Goal: Information Seeking & Learning: Learn about a topic

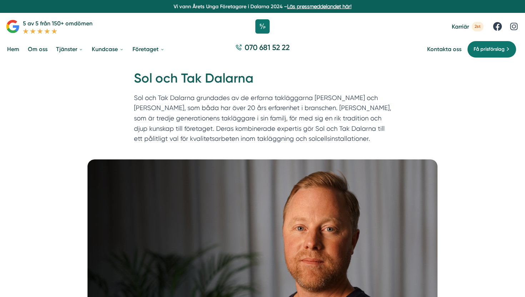
click at [18, 50] on link "Hem" at bounding box center [13, 49] width 15 height 18
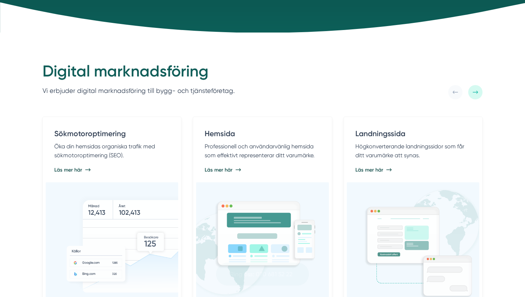
scroll to position [313, 0]
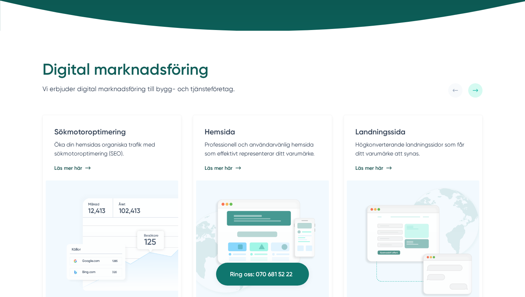
click at [151, 91] on p "Vi erbjuder digital marknadsföring till bygg- och tjänsteföretag." at bounding box center [139, 89] width 192 height 10
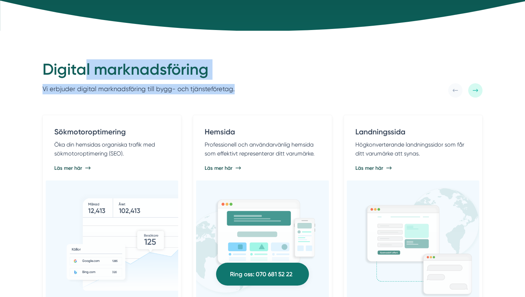
drag, startPoint x: 243, startPoint y: 92, endPoint x: 81, endPoint y: 68, distance: 164.0
click at [81, 69] on div "Digital marknadsföring Vi erbjuder digital marknadsföring till bygg- och tjänst…" at bounding box center [263, 78] width 440 height 38
click at [81, 68] on h2 "Digital marknadsföring" at bounding box center [139, 71] width 192 height 24
drag, startPoint x: 39, startPoint y: 69, endPoint x: 241, endPoint y: 101, distance: 204.2
click at [242, 101] on div "Digital marknadsföring Vi erbjuder digital marknadsföring till bygg- och tjänst…" at bounding box center [262, 283] width 525 height 505
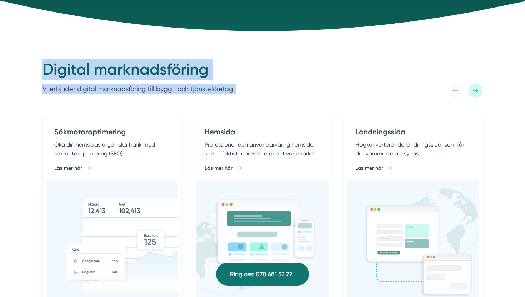
click at [241, 101] on div "Sökmotoroptimering Öka din hemsidas organiska trafik med sökmotoroptimering (SE…" at bounding box center [263, 302] width 458 height 409
drag, startPoint x: 232, startPoint y: 90, endPoint x: 38, endPoint y: 76, distance: 195.3
click at [38, 76] on div "Digital marknadsföring Vi erbjuder digital marknadsföring till bygg- och tjänst…" at bounding box center [263, 78] width 458 height 38
drag, startPoint x: 41, startPoint y: 68, endPoint x: 234, endPoint y: 94, distance: 194.9
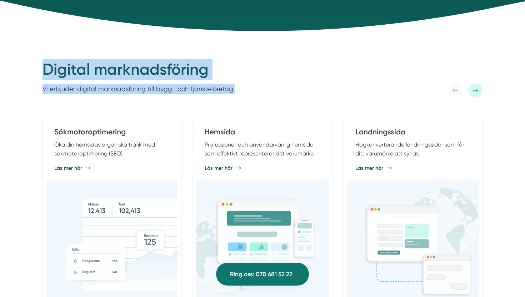
click at [234, 95] on div "Digital marknadsföring Vi erbjuder digital marknadsföring till bygg- och tjänst…" at bounding box center [263, 78] width 458 height 38
click at [234, 94] on div "Digital marknadsföring Vi erbjuder digital marknadsföring till bygg- och tjänst…" at bounding box center [263, 78] width 440 height 38
drag, startPoint x: 234, startPoint y: 93, endPoint x: 42, endPoint y: 76, distance: 192.7
click at [43, 76] on div "Digital marknadsföring Vi erbjuder digital marknadsföring till bygg- och tjänst…" at bounding box center [263, 78] width 440 height 38
click at [43, 76] on h2 "Digital marknadsföring" at bounding box center [139, 71] width 192 height 24
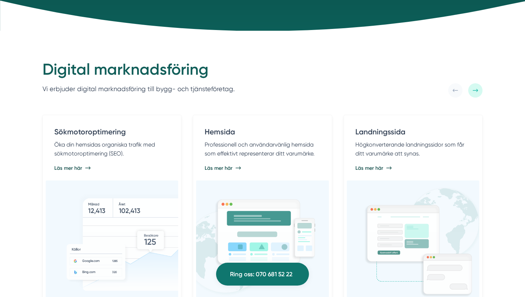
scroll to position [332, 0]
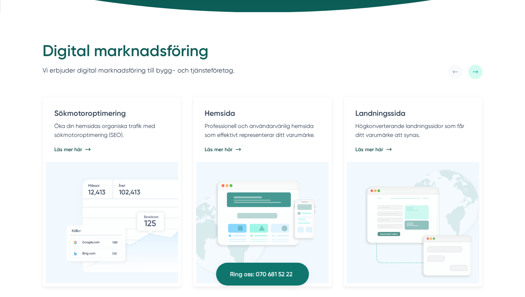
click at [226, 79] on div "Sökmotoroptimering Öka din hemsidas organiska trafik med sökmotoroptimering (SE…" at bounding box center [263, 283] width 458 height 409
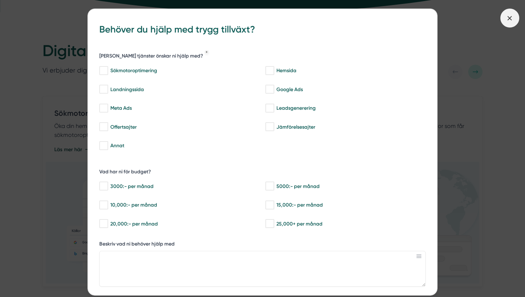
click at [515, 23] on span at bounding box center [510, 18] width 19 height 19
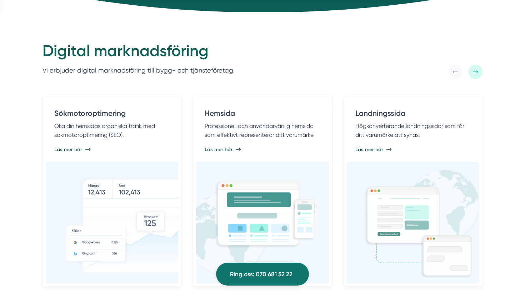
click at [251, 60] on div "Digital marknadsföring Vi erbjuder digital marknadsföring till bygg- och tjänst…" at bounding box center [263, 60] width 440 height 38
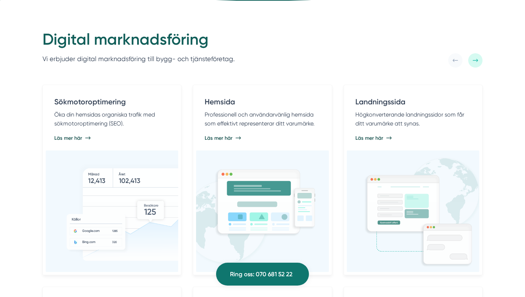
scroll to position [352, 0]
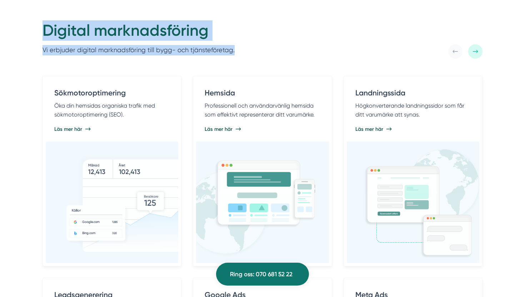
drag, startPoint x: 48, startPoint y: 29, endPoint x: 233, endPoint y: 52, distance: 187.3
click at [234, 52] on div "Digital marknadsföring Vi erbjuder digital marknadsföring till bygg- och tjänst…" at bounding box center [263, 39] width 440 height 38
click at [233, 52] on div "Digital marknadsföring Vi erbjuder digital marknadsföring till bygg- och tjänst…" at bounding box center [263, 39] width 440 height 38
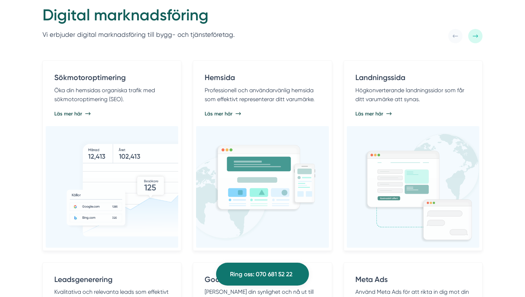
scroll to position [371, 0]
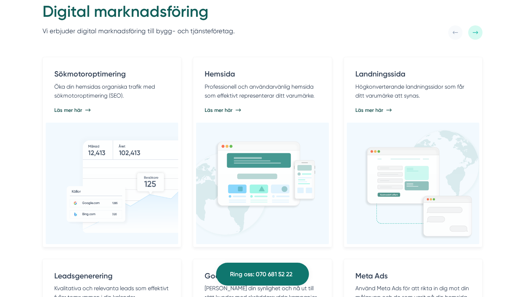
click at [189, 117] on div "Sökmotoroptimering Öka din hemsidas organiska trafik med sökmotoroptimering (SE…" at bounding box center [263, 253] width 440 height 392
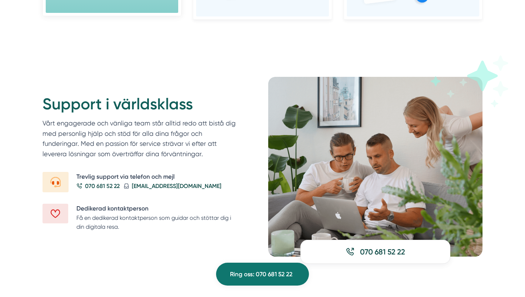
scroll to position [768, 0]
